Goal: Use online tool/utility: Use online tool/utility

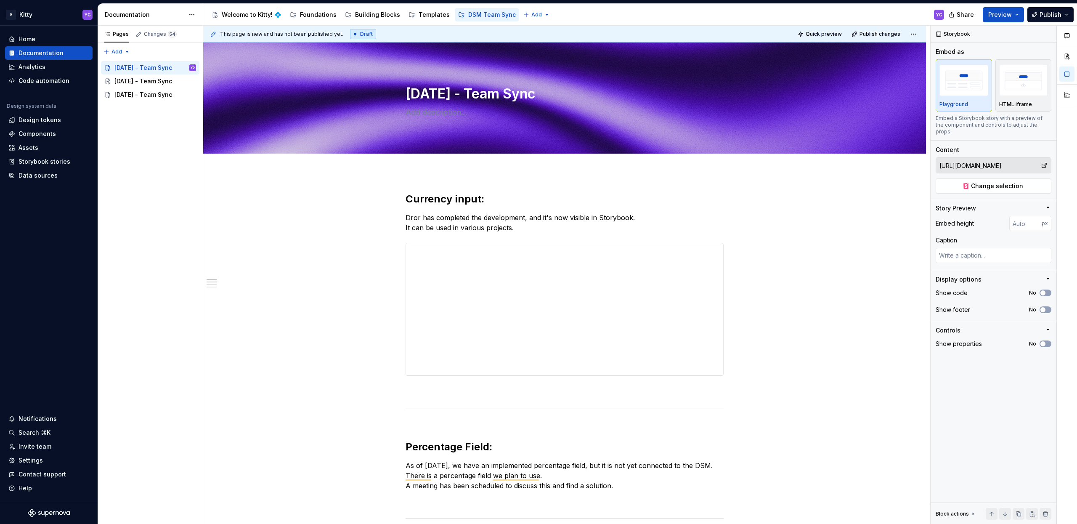
scroll to position [1, 0]
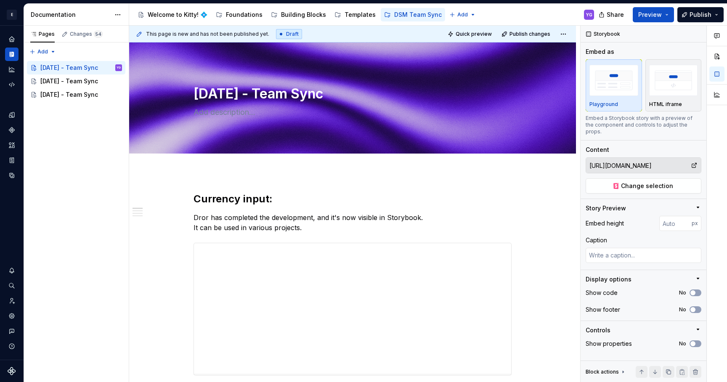
type textarea "*"
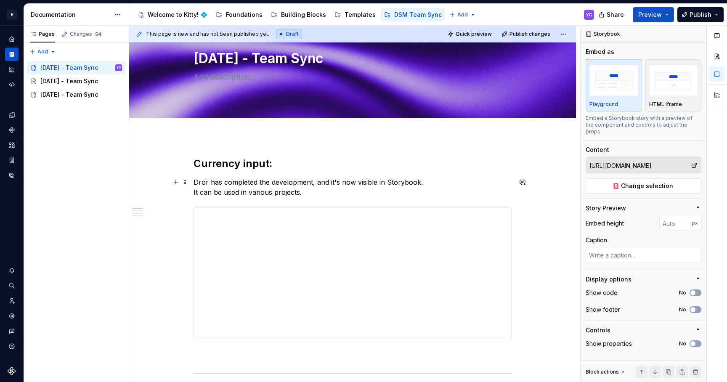
scroll to position [40, 0]
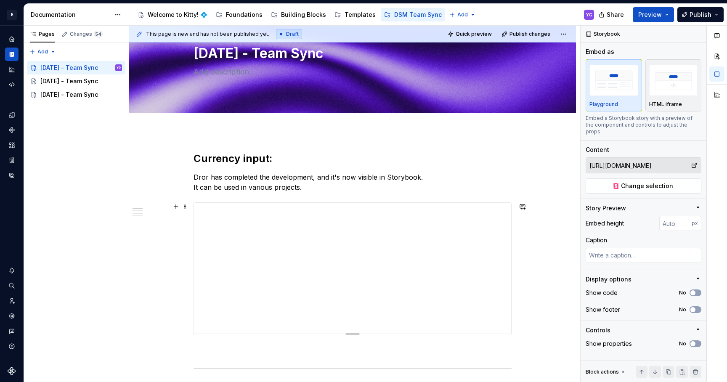
type input "[URL][DOMAIN_NAME]"
type input "313"
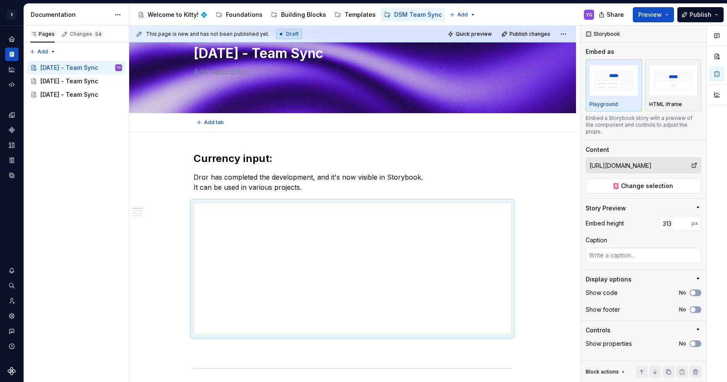
type textarea "*"
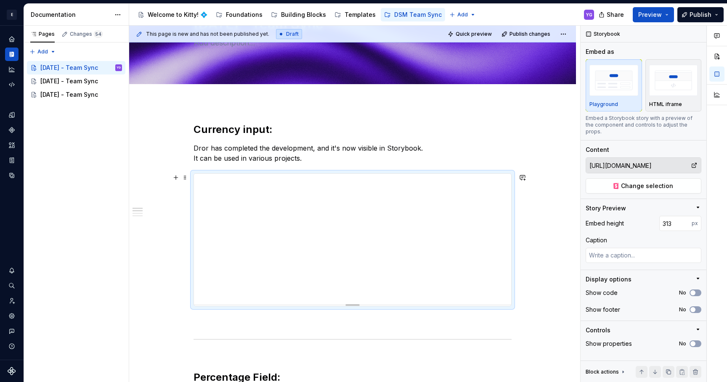
click at [347, 303] on div "To enrich screen reader interactions, please activate Accessibility in Grammarl…" at bounding box center [352, 304] width 59 height 2
type input "311"
type textarea "*"
type input "363"
type textarea "*"
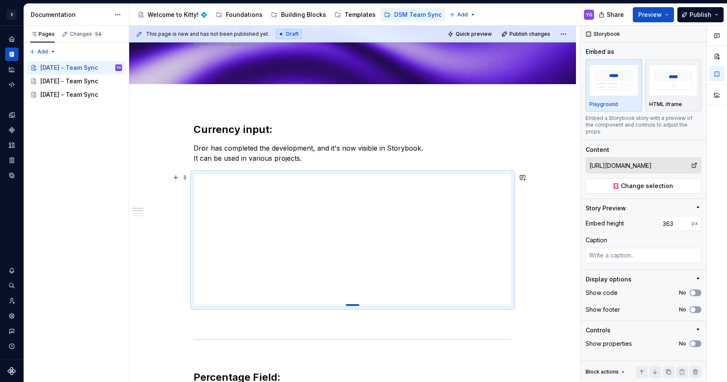
type input "376"
type textarea "*"
type input "382"
type textarea "*"
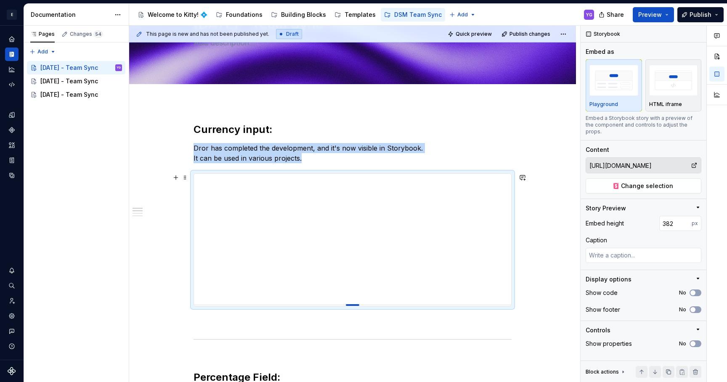
type input "389"
type textarea "*"
type input "401"
type textarea "*"
type input "407"
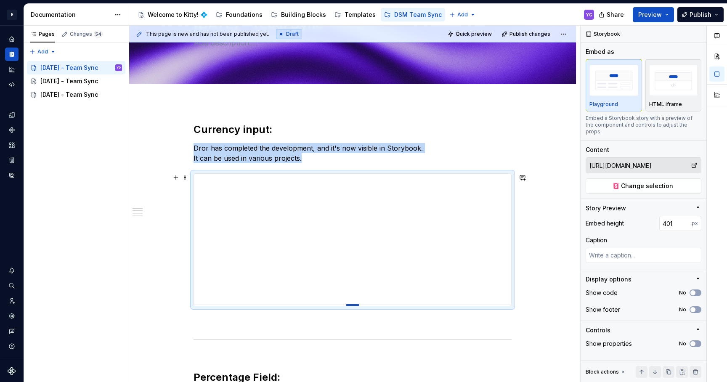
type textarea "*"
type input "413"
type textarea "*"
type input "416"
type textarea "*"
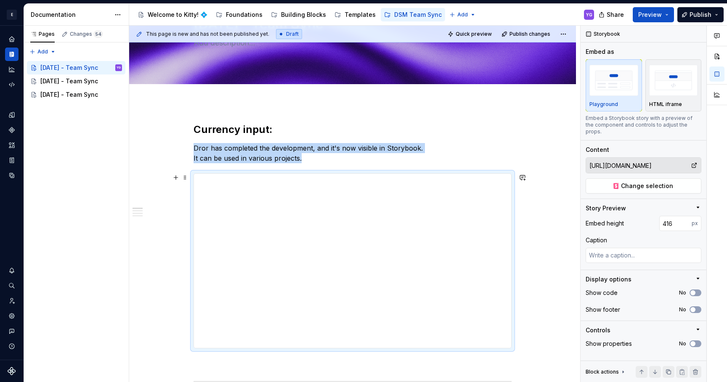
type input "419"
type textarea "*"
type input "421"
type textarea "*"
type input "422"
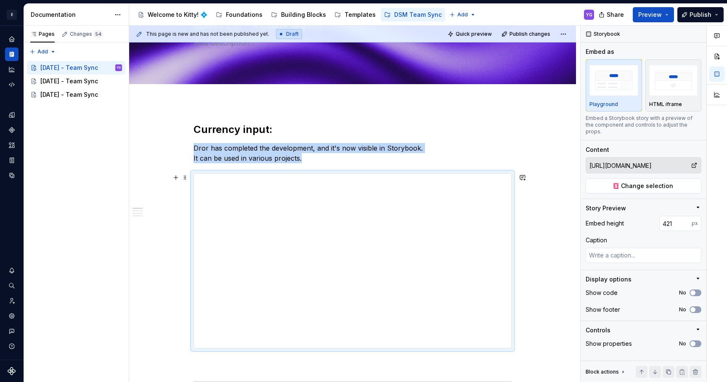
type textarea "*"
type input "423"
type textarea "*"
type input "424"
type textarea "*"
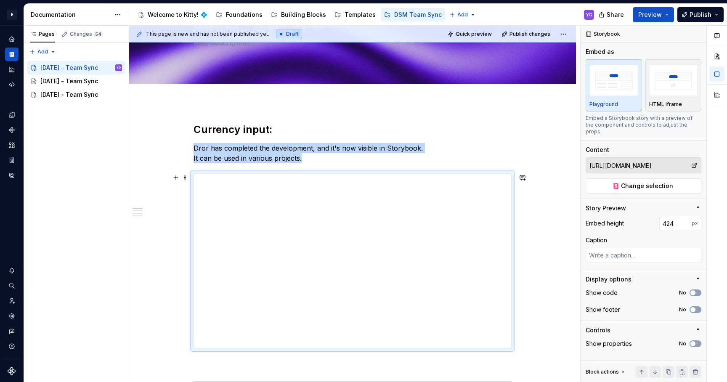
type input "427"
type textarea "*"
type input "428"
type textarea "*"
type input "451"
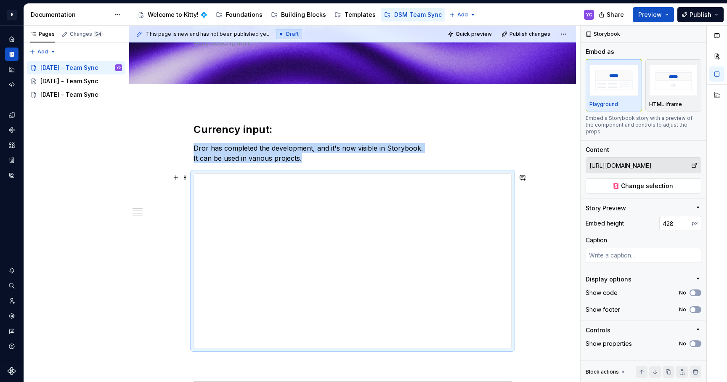
type textarea "*"
type input "453"
type textarea "*"
type input "455"
type textarea "*"
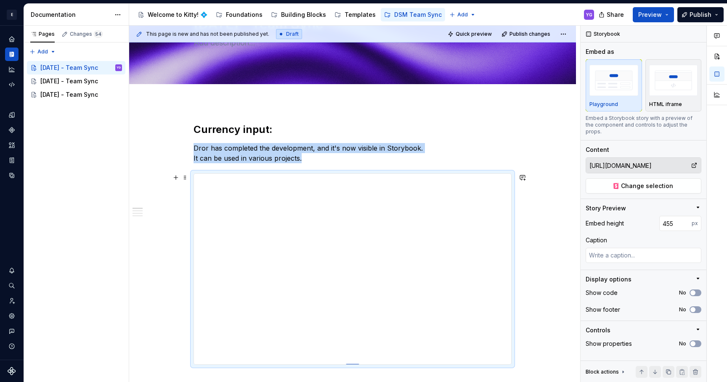
type input "457"
type textarea "*"
type input "458"
type textarea "*"
type input "459"
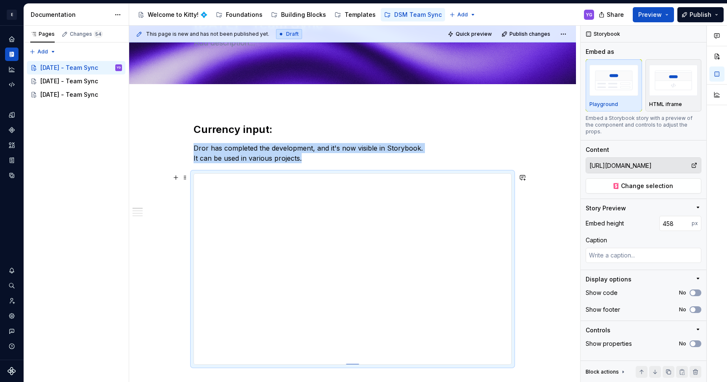
type textarea "*"
type input "460"
type textarea "*"
drag, startPoint x: 355, startPoint y: 304, endPoint x: 346, endPoint y: 366, distance: 63.3
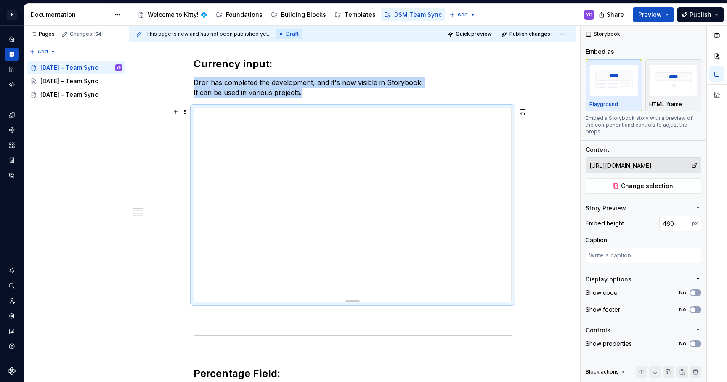
scroll to position [152, 0]
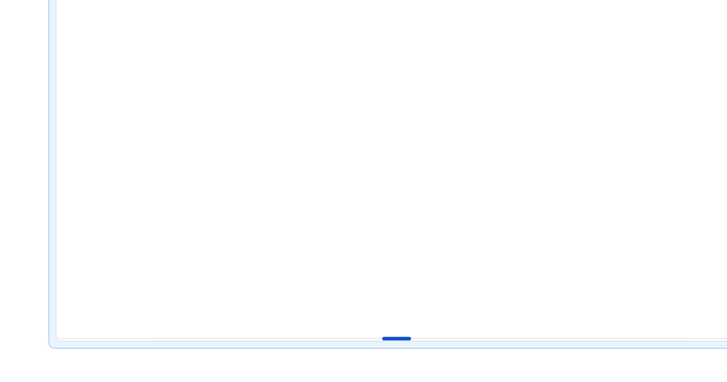
type input "468"
type textarea "*"
type input "469"
type textarea "*"
type input "470"
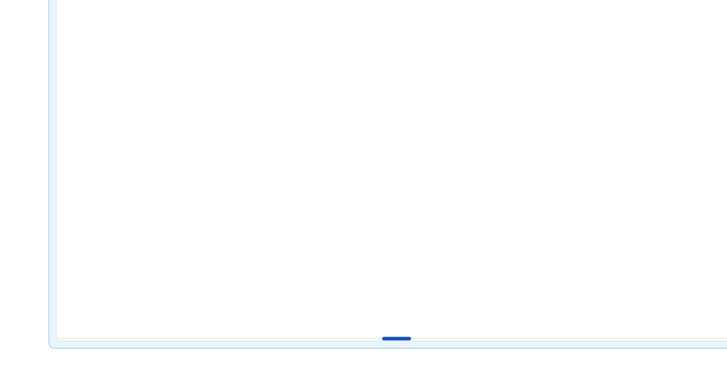
type textarea "*"
type input "471"
type textarea "*"
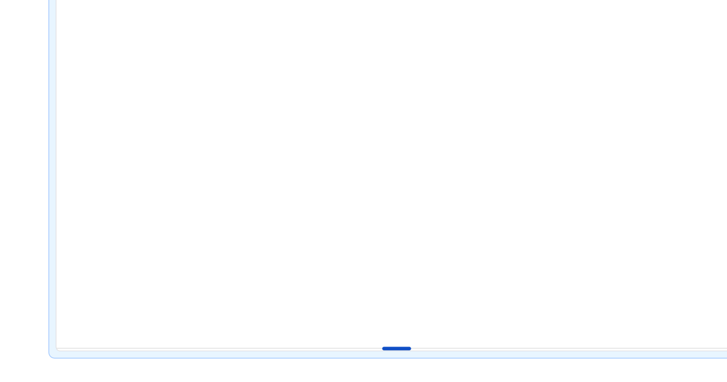
type input "479"
type textarea "*"
type input "480"
type textarea "*"
type input "489"
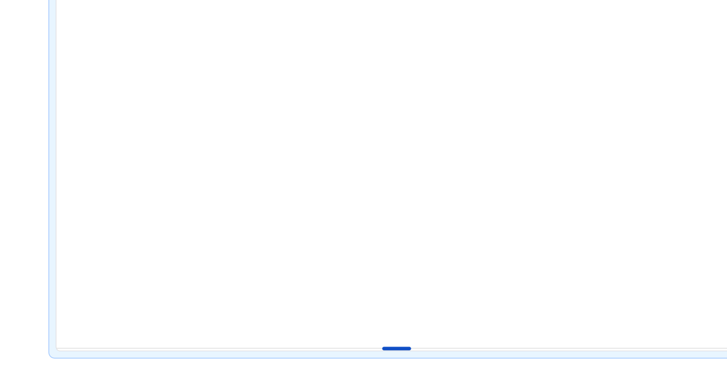
type textarea "*"
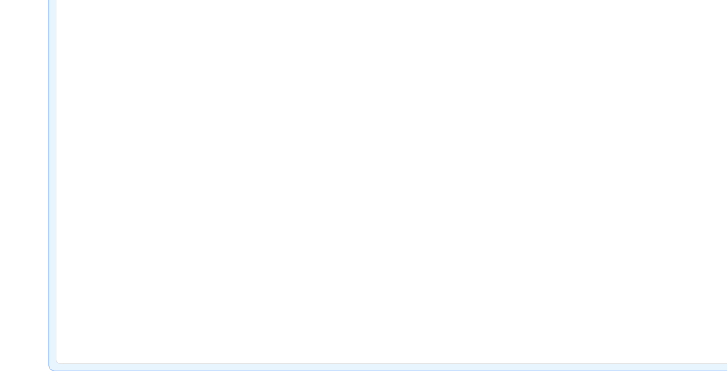
type input "490"
type textarea "*"
type input "491"
type textarea "*"
type input "492"
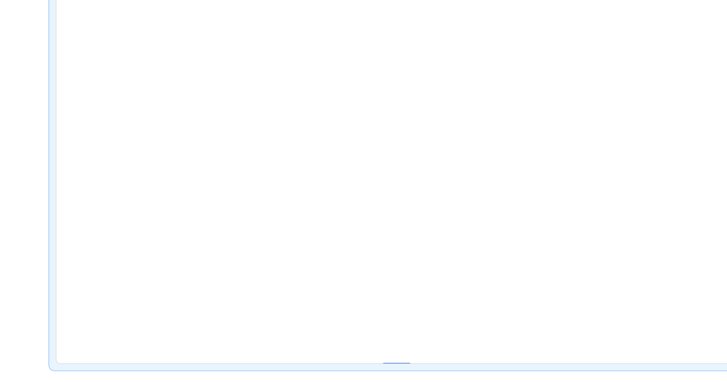
type textarea "*"
type input "493"
type textarea "*"
type input "494"
type textarea "*"
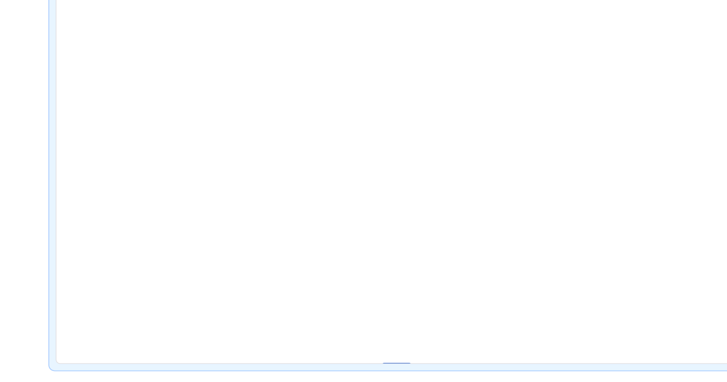
type input "495"
type textarea "*"
type input "496"
type textarea "*"
type input "497"
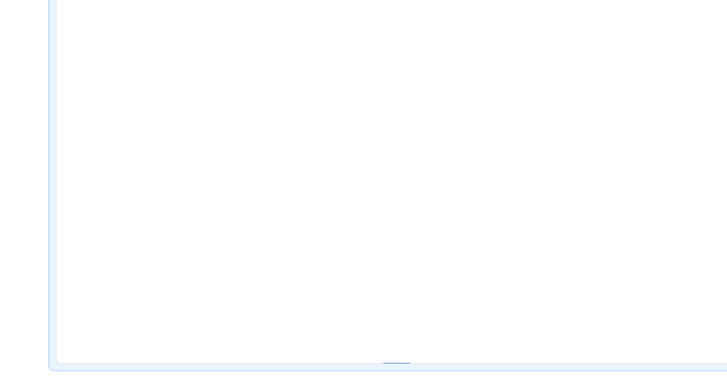
type textarea "*"
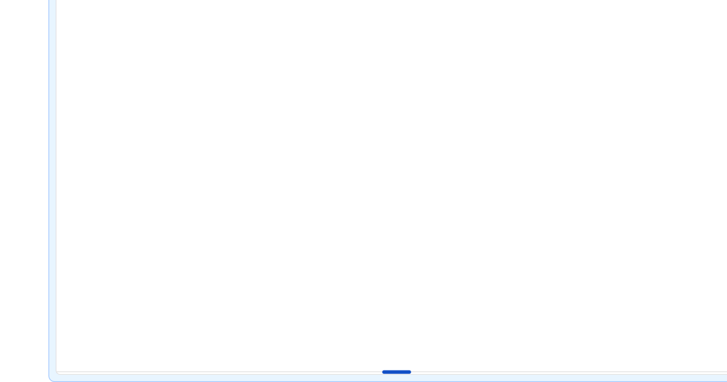
type input "504"
type textarea "*"
type input "505"
type textarea "*"
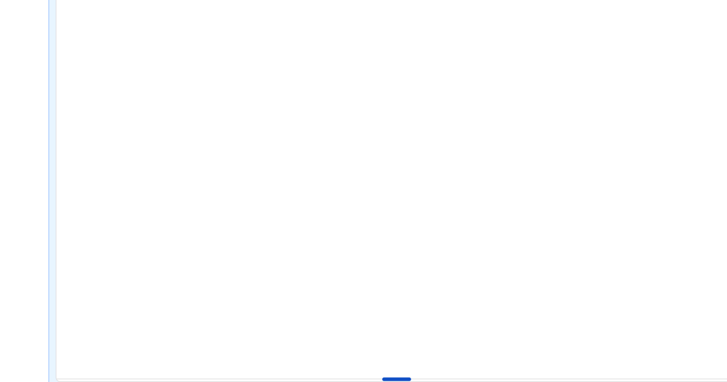
type input "504"
drag, startPoint x: 357, startPoint y: 283, endPoint x: 356, endPoint y: 302, distance: 18.9
click at [356, 302] on div "To enrich screen reader interactions, please activate Accessibility in Grammarl…" at bounding box center [352, 303] width 13 height 2
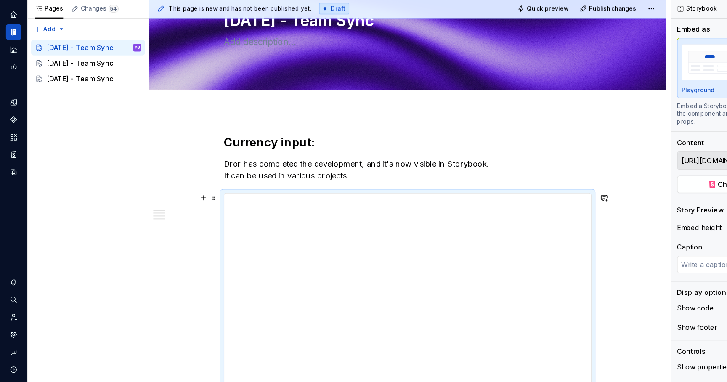
scroll to position [0, 0]
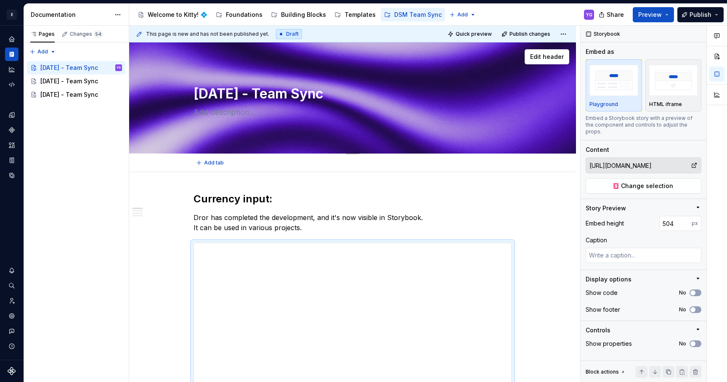
type textarea "*"
